Goal: Navigation & Orientation: Find specific page/section

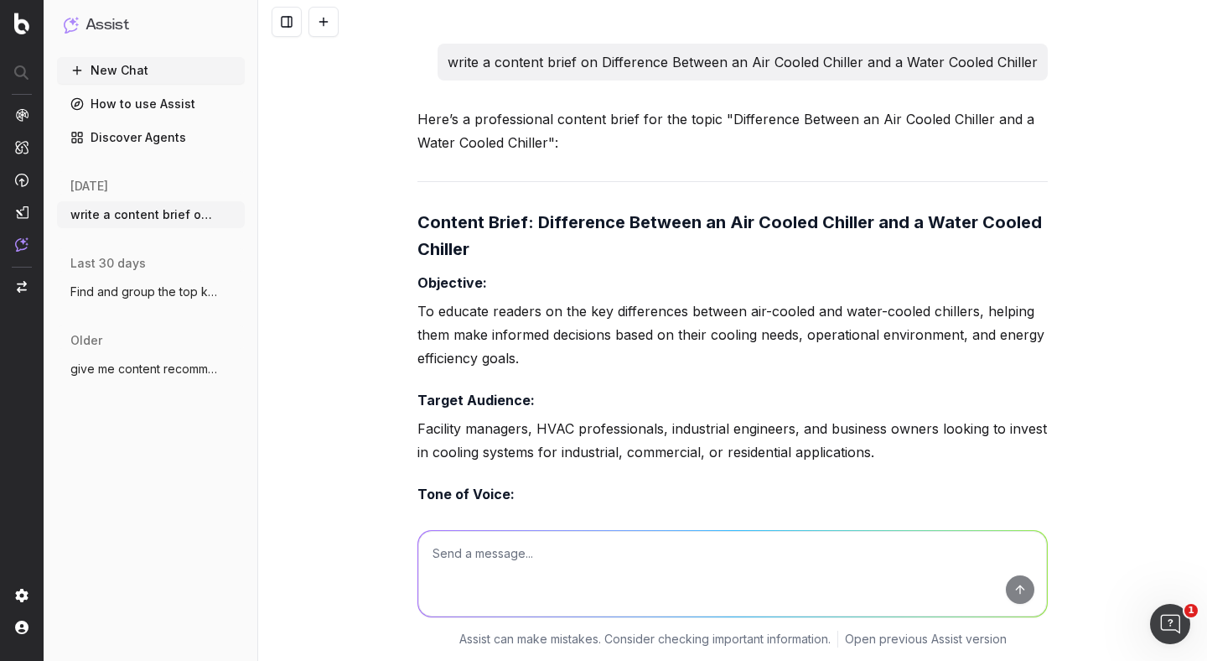
scroll to position [6947, 0]
